Goal: Browse casually

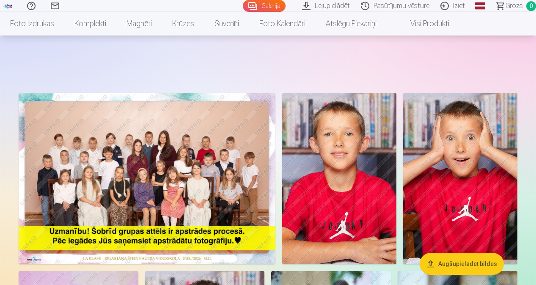
scroll to position [2115, 0]
